Goal: Information Seeking & Learning: Learn about a topic

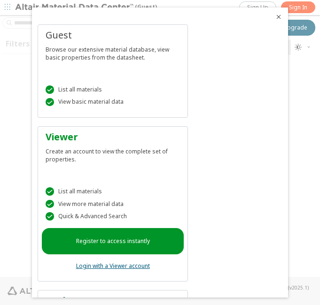
drag, startPoint x: 270, startPoint y: 16, endPoint x: 172, endPoint y: 17, distance: 97.7
click at [275, 16] on icon "Close" at bounding box center [279, 17] width 8 height 8
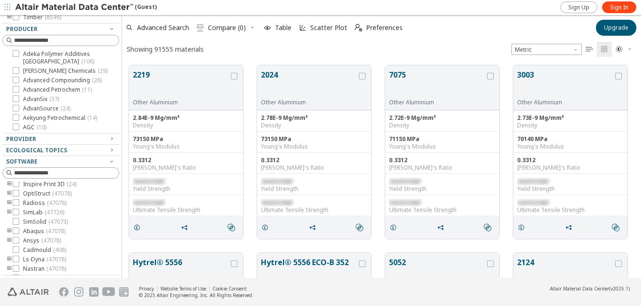
scroll to position [85, 0]
click at [151, 30] on span "Advanced Search" at bounding box center [163, 27] width 52 height 7
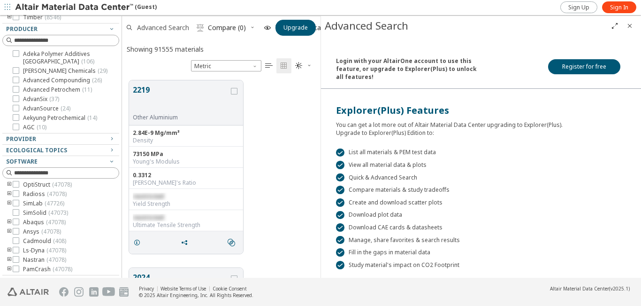
scroll to position [197, 192]
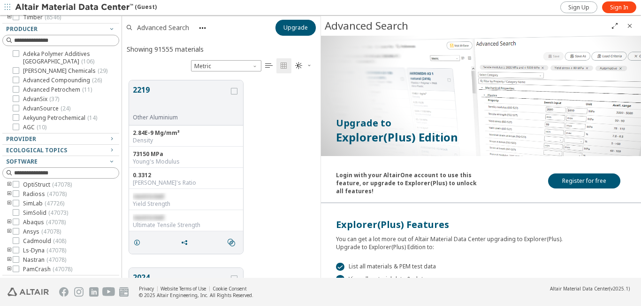
click at [151, 30] on span "Advanced Search" at bounding box center [163, 27] width 52 height 7
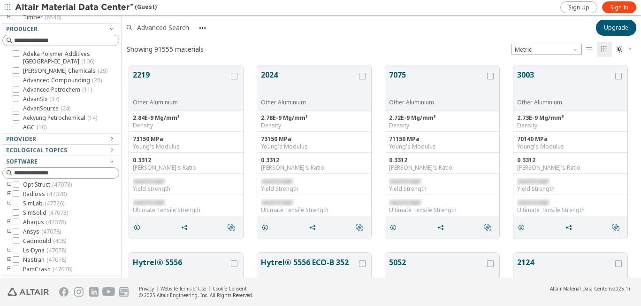
scroll to position [212, 512]
click at [319, 28] on span "Preferences" at bounding box center [384, 27] width 37 height 7
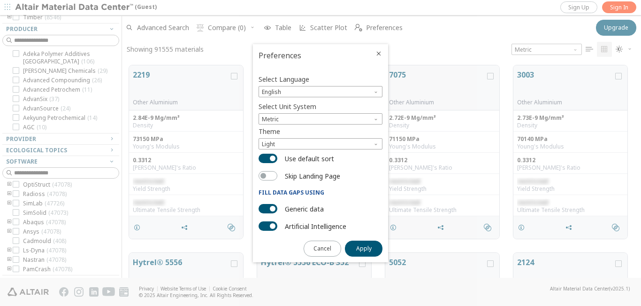
click at [319, 48] on div at bounding box center [381, 50] width 13 height 13
click at [319, 53] on icon "Close" at bounding box center [379, 54] width 8 height 8
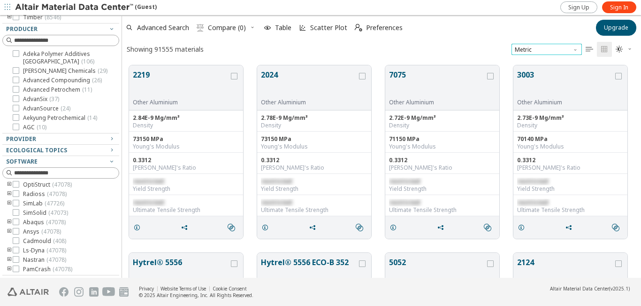
click at [319, 51] on span "Metric" at bounding box center [547, 49] width 70 height 11
click at [319, 49] on span "Metric" at bounding box center [547, 49] width 70 height 11
drag, startPoint x: 145, startPoint y: 73, endPoint x: 339, endPoint y: 56, distance: 194.2
click at [319, 56] on div "Advanced Search  Compare (0) Table Scatter Plot  Preferences Upgrade Showing …" at bounding box center [381, 146] width 519 height 262
click at [271, 73] on button "2024" at bounding box center [309, 84] width 96 height 30
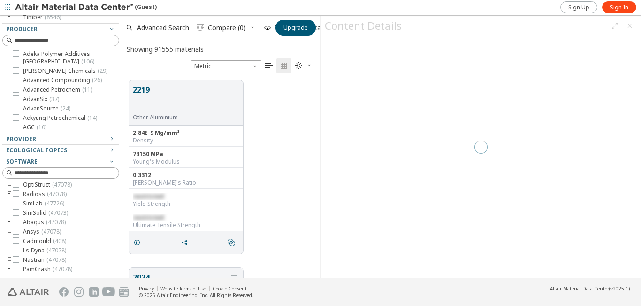
scroll to position [197, 192]
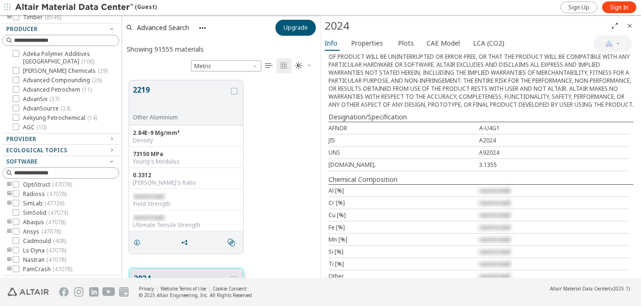
scroll to position [394, 0]
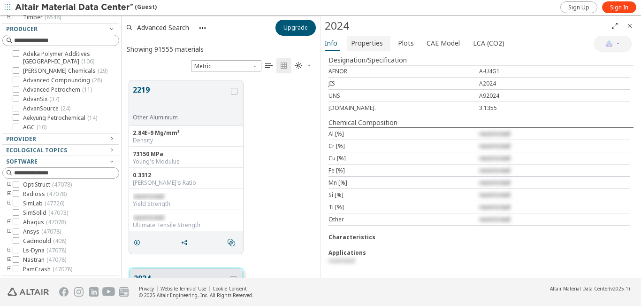
click at [319, 46] on span "Properties" at bounding box center [367, 43] width 32 height 15
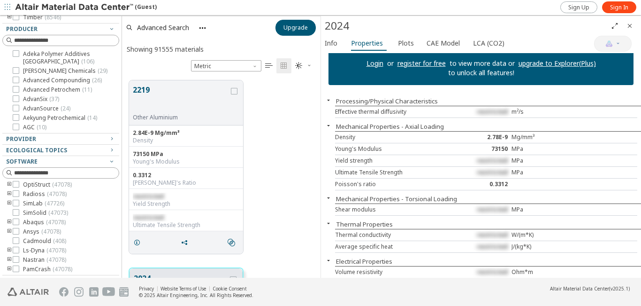
scroll to position [10, 0]
click at [319, 111] on div "Effective thermal diffusivity" at bounding box center [398, 112] width 126 height 8
click at [319, 45] on span "Plots" at bounding box center [406, 43] width 16 height 15
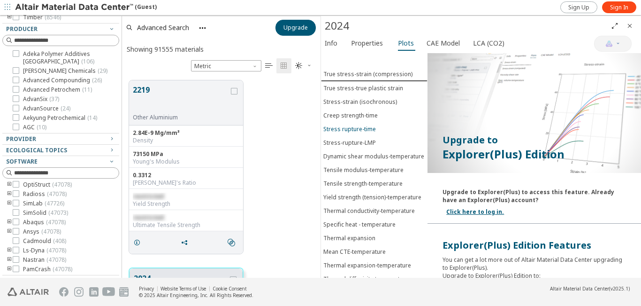
scroll to position [0, 0]
click at [319, 41] on span "CAE Model" at bounding box center [443, 43] width 33 height 15
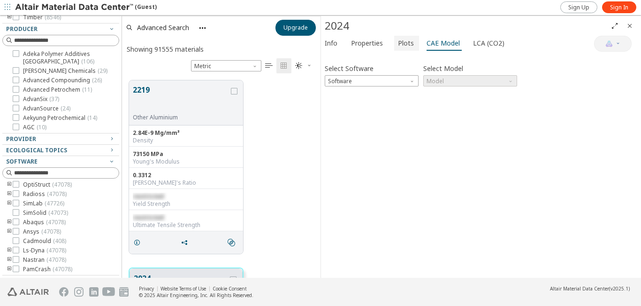
click at [319, 42] on span "Plots" at bounding box center [406, 43] width 16 height 15
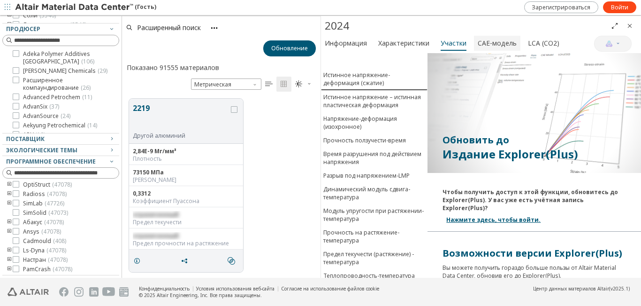
drag, startPoint x: 485, startPoint y: 9, endPoint x: 497, endPoint y: 39, distance: 31.6
click at [319, 9] on div at bounding box center [339, 7] width 367 height 15
click at [319, 49] on span "CAE-модель" at bounding box center [497, 43] width 39 height 15
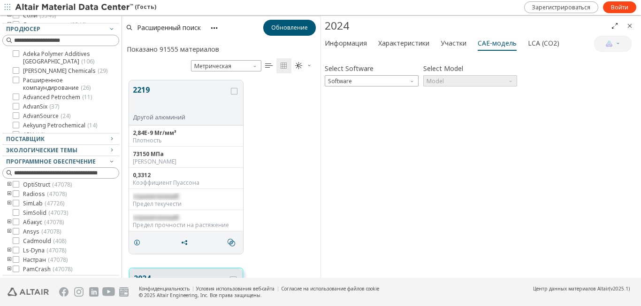
scroll to position [197, 192]
click at [319, 44] on font "Характеристики" at bounding box center [403, 43] width 51 height 9
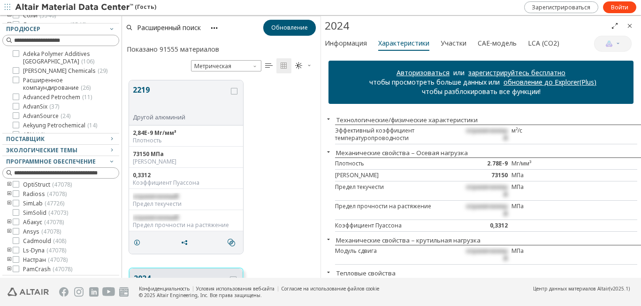
scroll to position [72, 0]
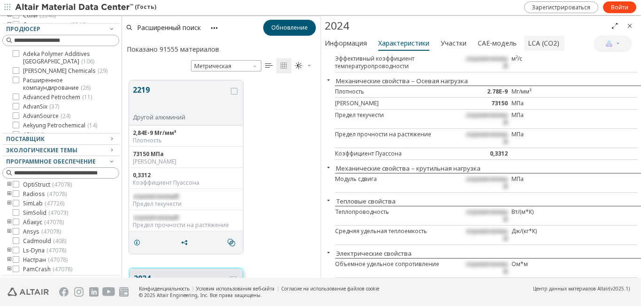
click at [319, 44] on font "LCA (CO2)" at bounding box center [543, 43] width 31 height 9
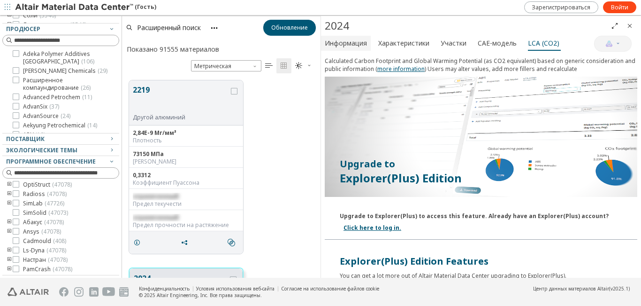
click at [319, 45] on font "Информация" at bounding box center [346, 43] width 42 height 9
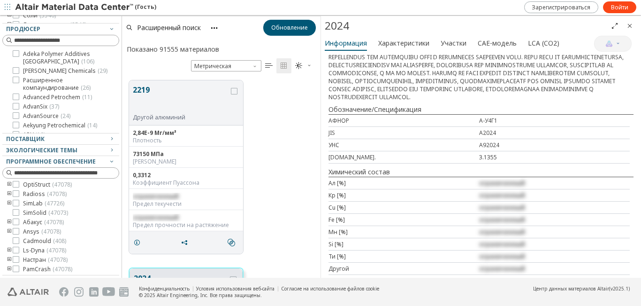
scroll to position [459, 0]
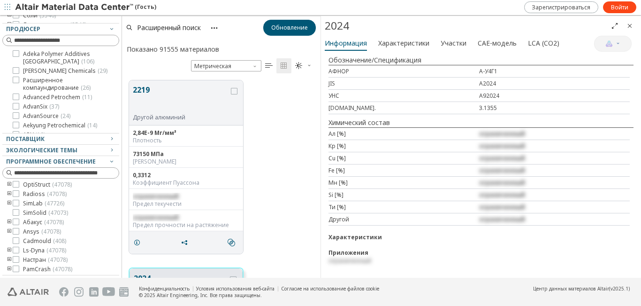
click at [214, 30] on icon "button" at bounding box center [214, 28] width 8 height 8
click at [234, 62] on span "Table" at bounding box center [255, 62] width 65 height 15
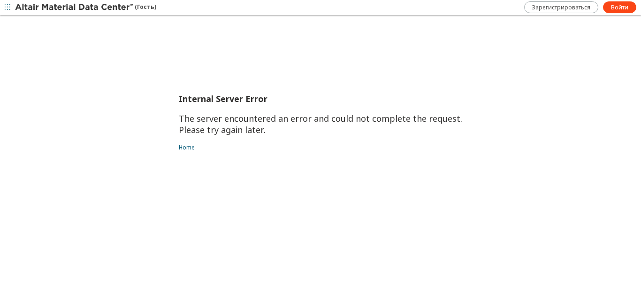
click at [319, 26] on div "Internal Server Error The server encountered an error and could not complete th…" at bounding box center [320, 160] width 641 height 291
